Goal: Information Seeking & Learning: Learn about a topic

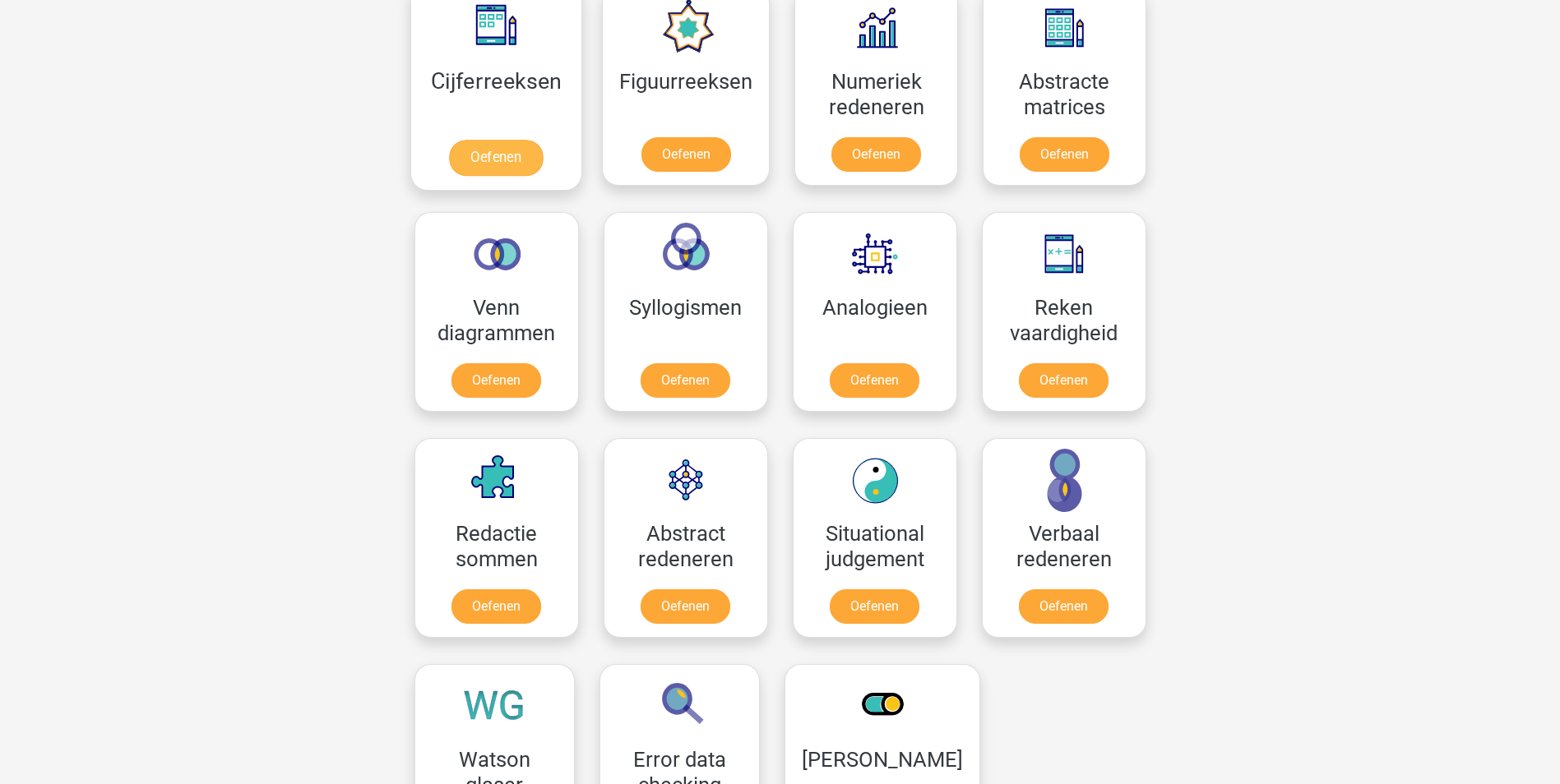
scroll to position [899, 0]
click at [492, 373] on link "Oefenen" at bounding box center [496, 383] width 94 height 36
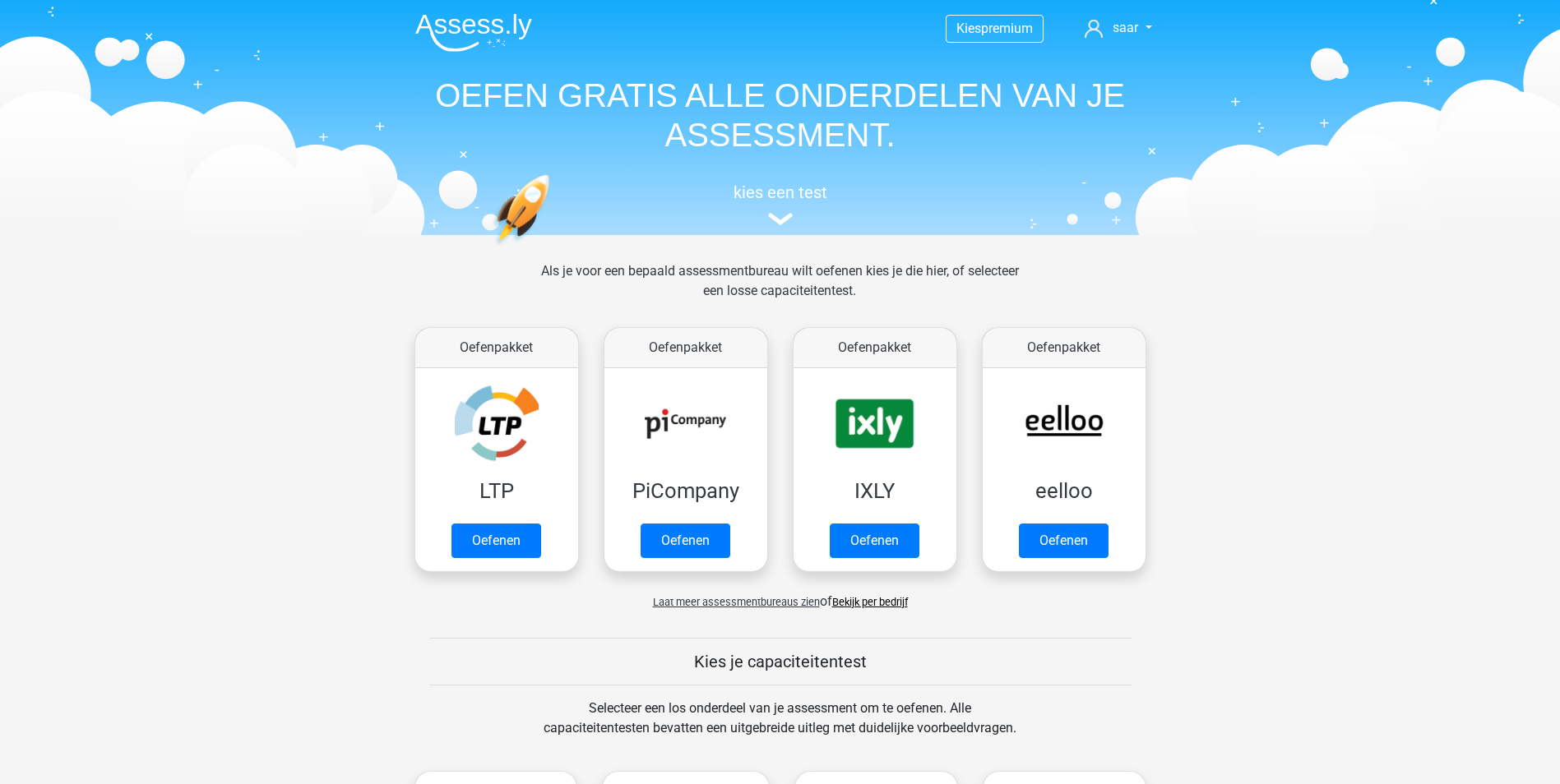
scroll to position [786, 0]
